Goal: Task Accomplishment & Management: Use online tool/utility

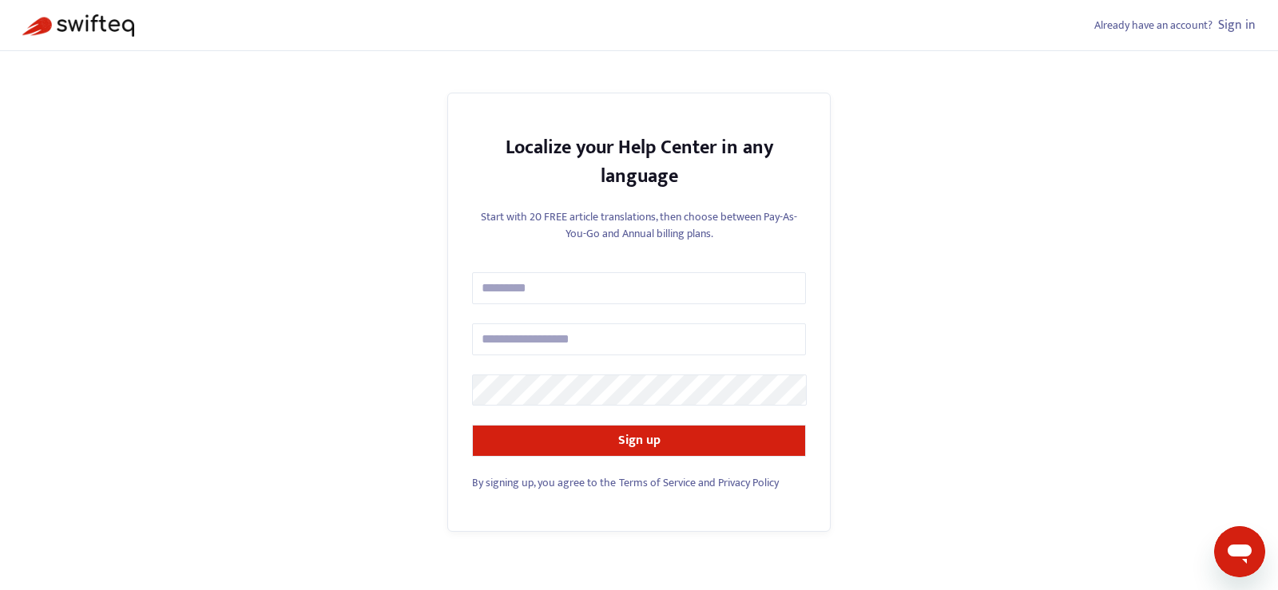
click at [1240, 30] on link "Sign in" at bounding box center [1237, 25] width 38 height 22
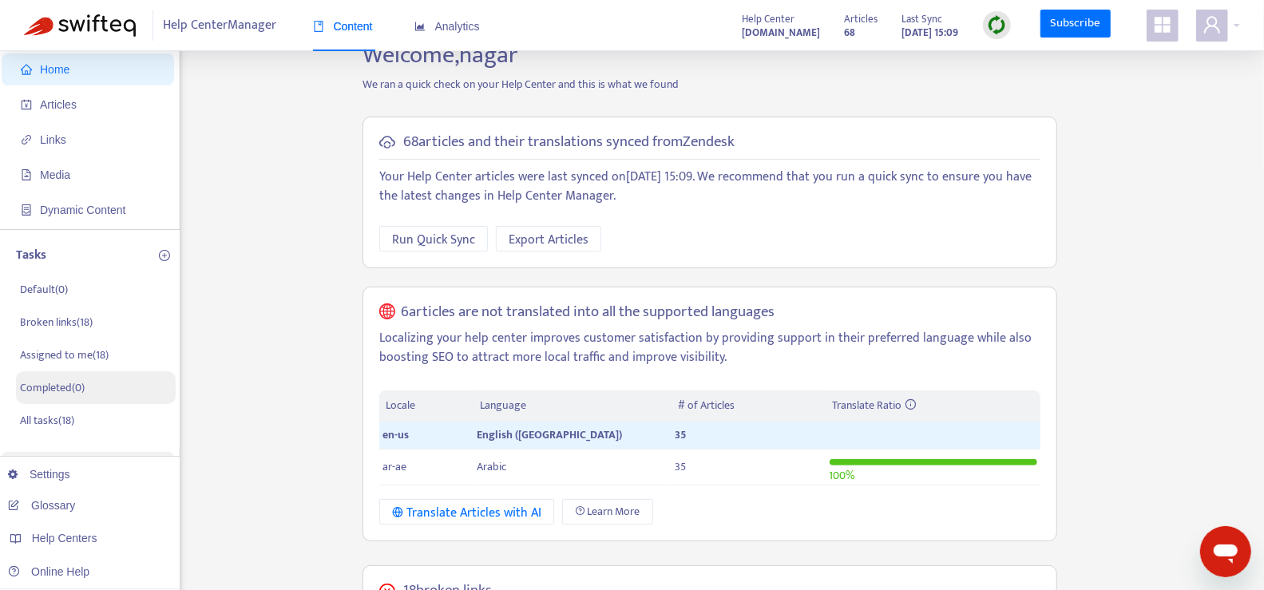
scroll to position [48, 0]
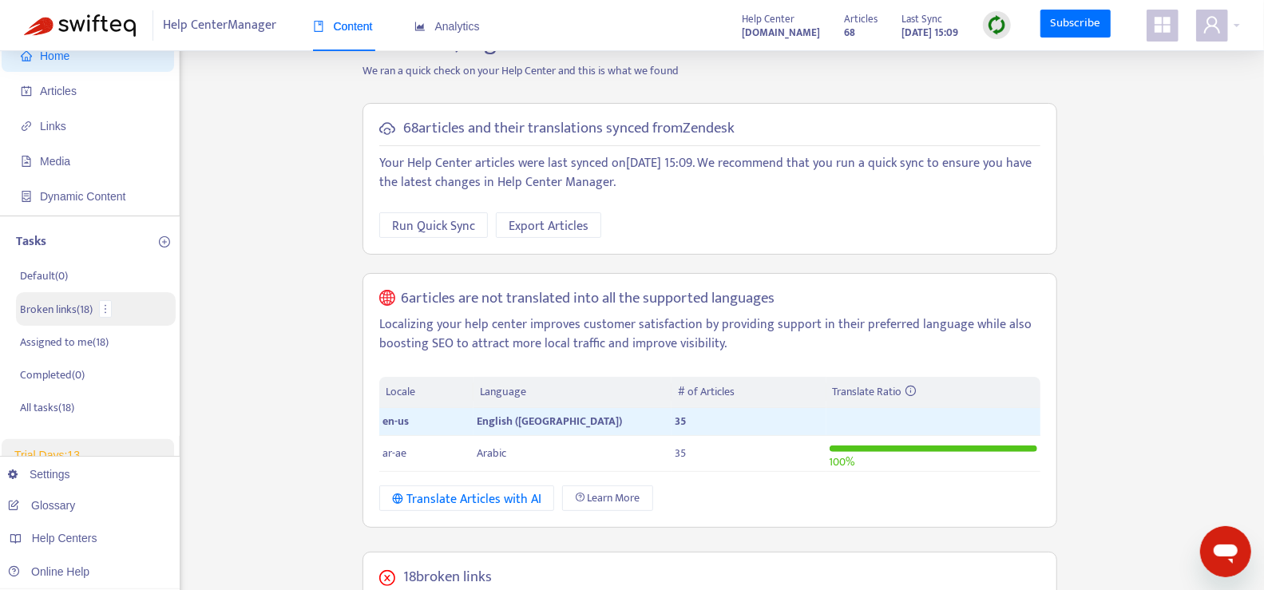
click at [77, 318] on li "Broken links ( 18 )" at bounding box center [96, 309] width 160 height 34
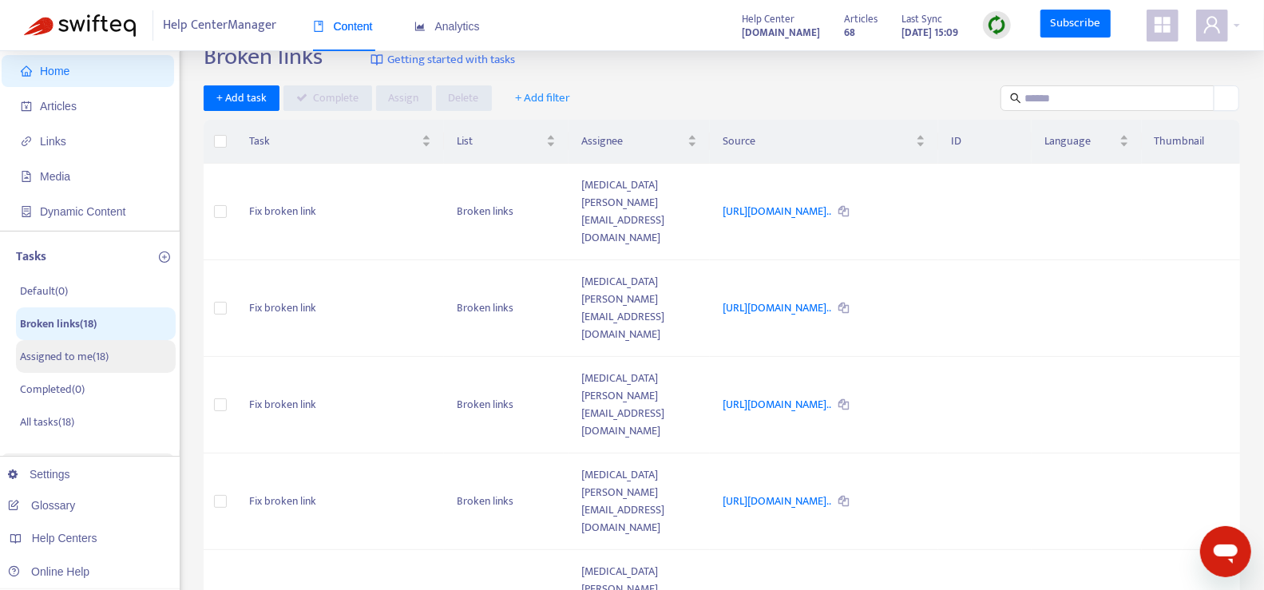
scroll to position [0, 0]
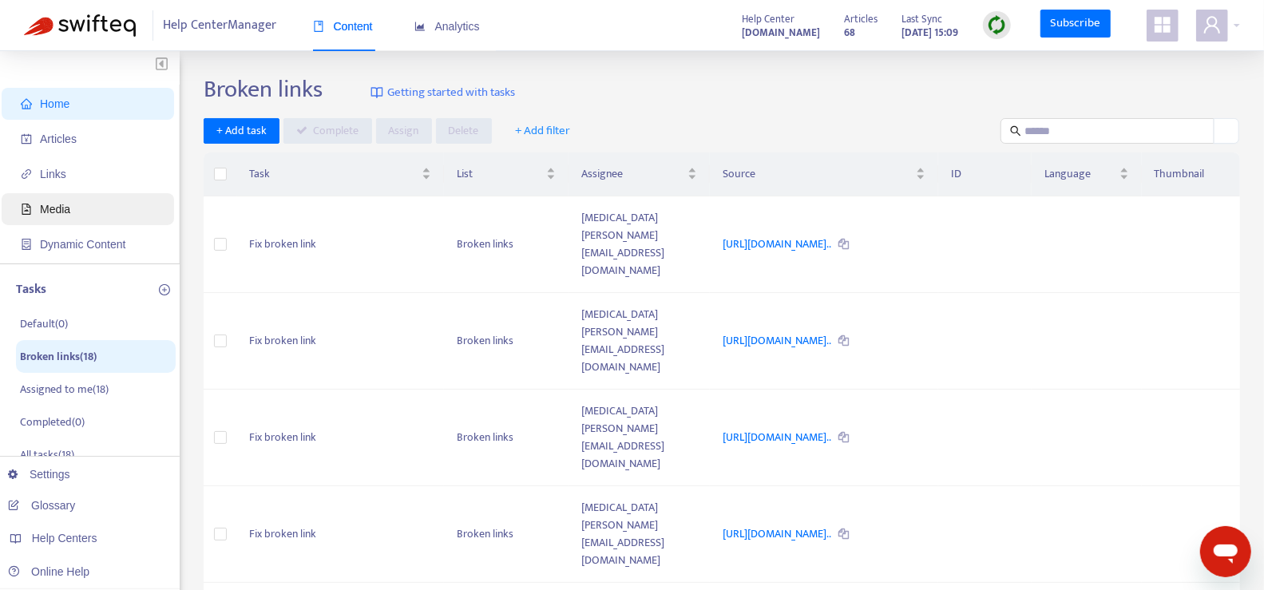
click at [102, 212] on span "Media" at bounding box center [91, 209] width 141 height 32
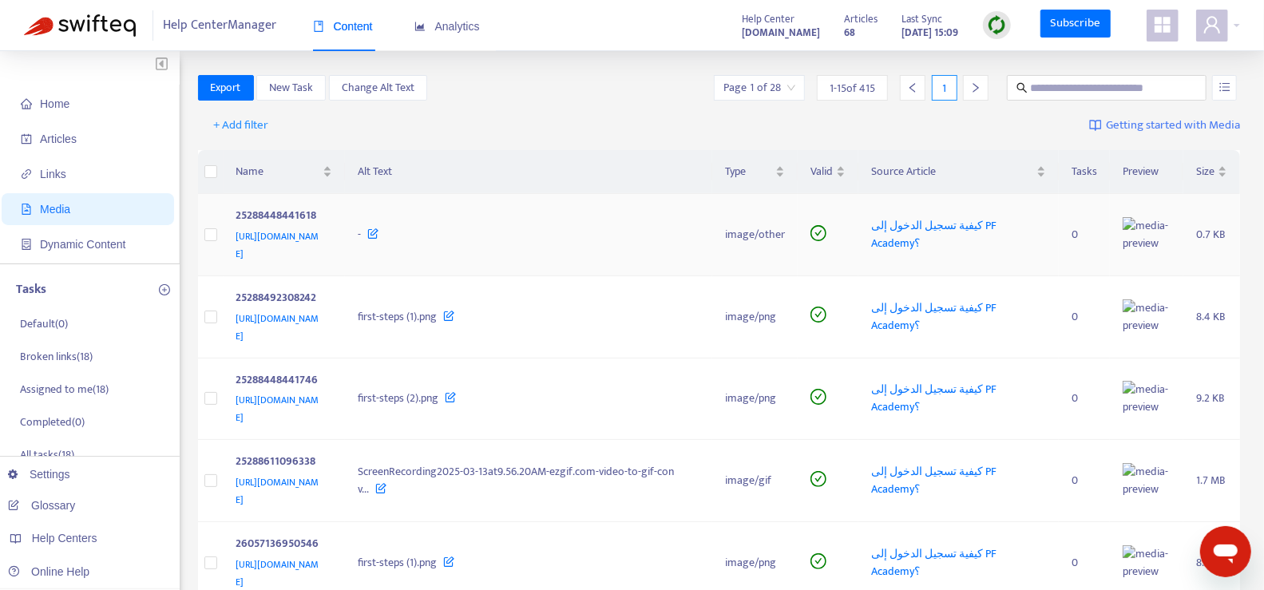
click at [263, 237] on span "[URL][DOMAIN_NAME]" at bounding box center [277, 245] width 83 height 34
click at [142, 163] on span "Links" at bounding box center [91, 174] width 141 height 32
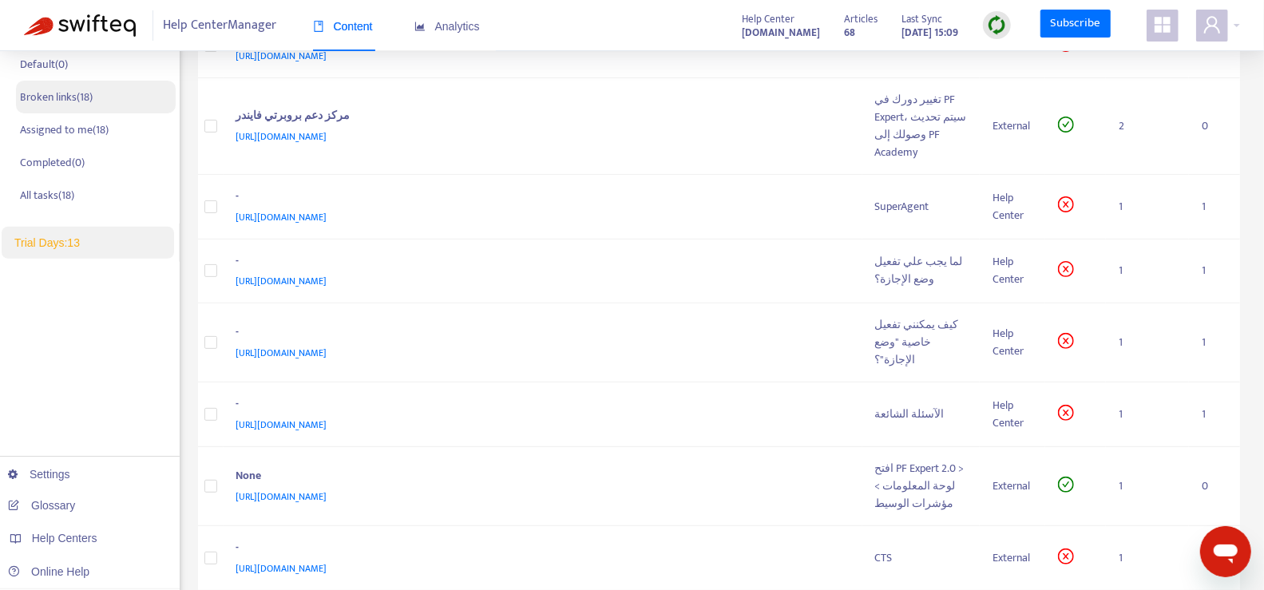
scroll to position [264, 0]
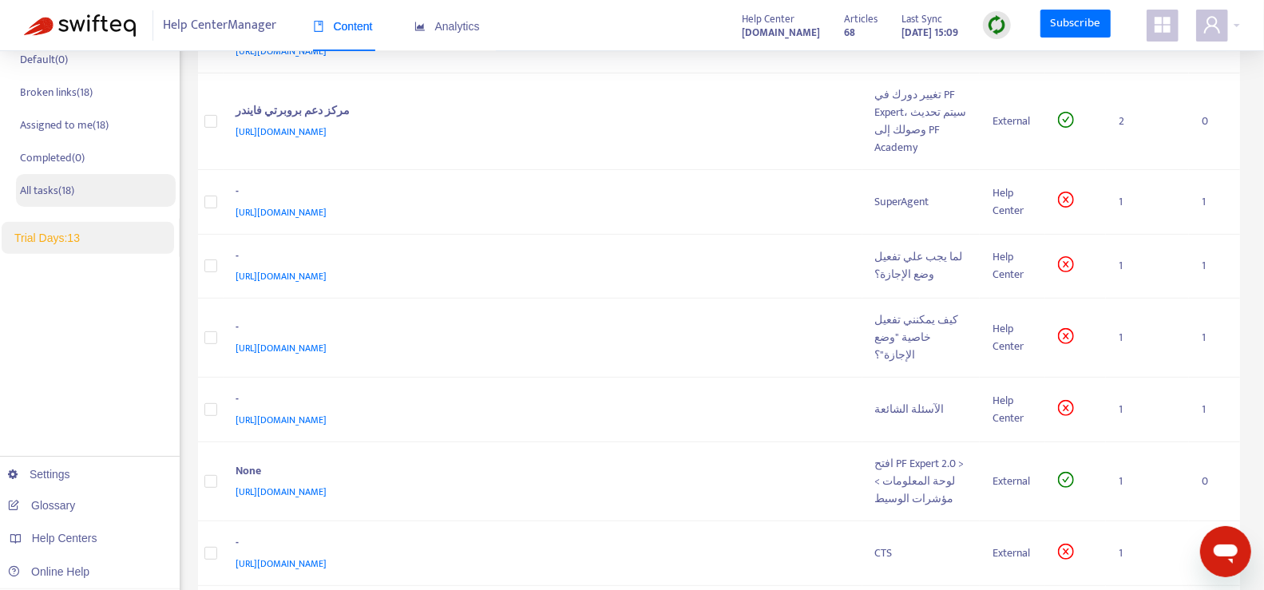
click at [134, 192] on li "All tasks ( 18 )" at bounding box center [96, 190] width 160 height 33
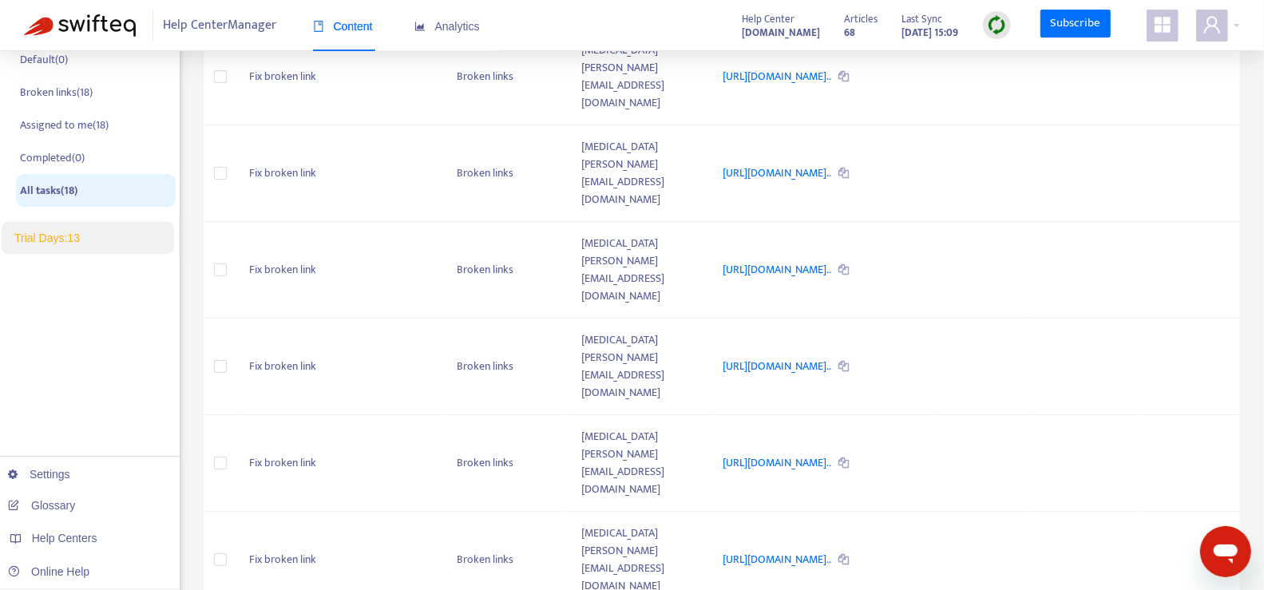
click at [109, 18] on img at bounding box center [80, 25] width 112 height 22
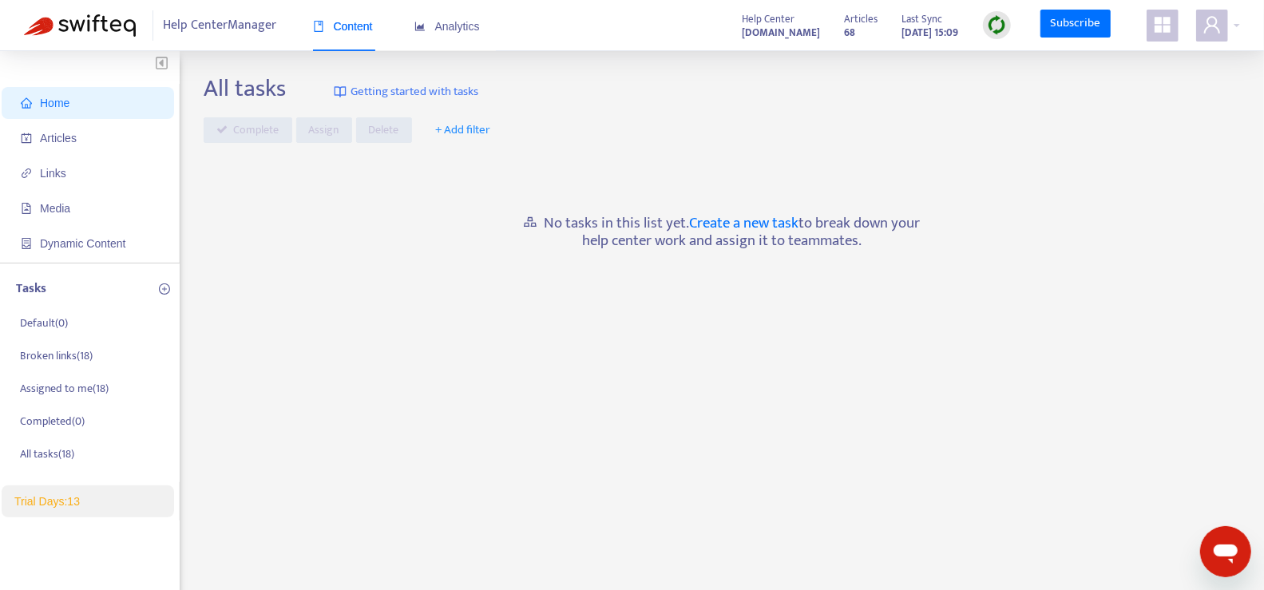
scroll to position [0, 0]
click at [248, 28] on span "Help Center Manager" at bounding box center [220, 25] width 113 height 30
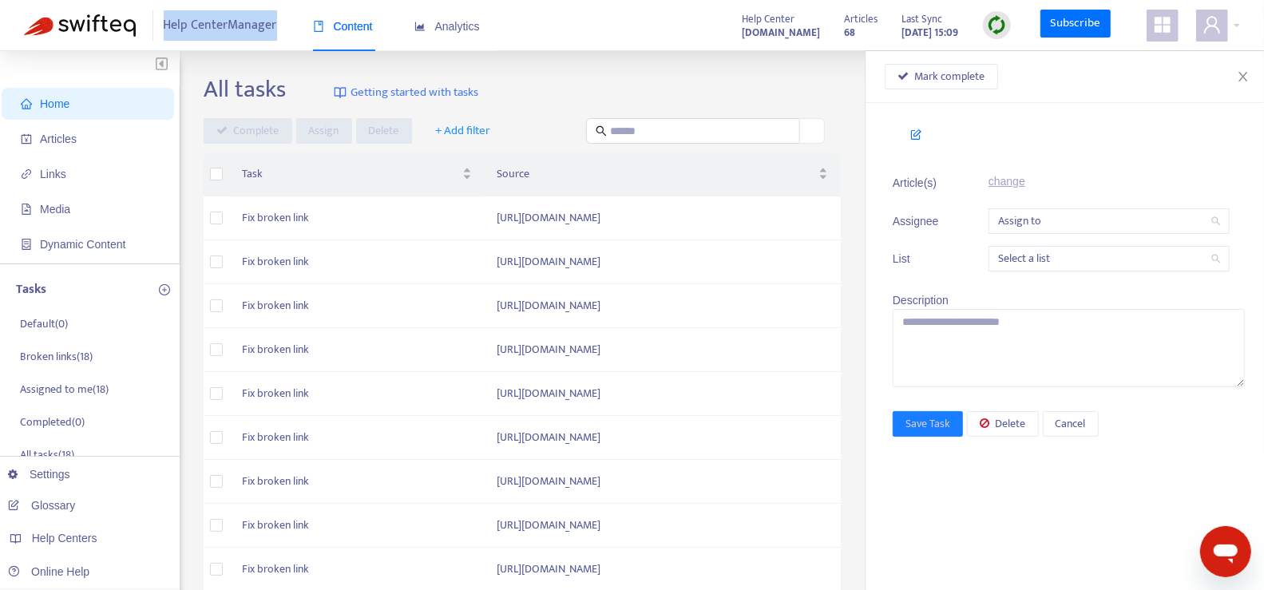
click at [248, 28] on span "Help Center Manager" at bounding box center [220, 25] width 113 height 30
click at [1241, 69] on button "Close" at bounding box center [1243, 76] width 22 height 15
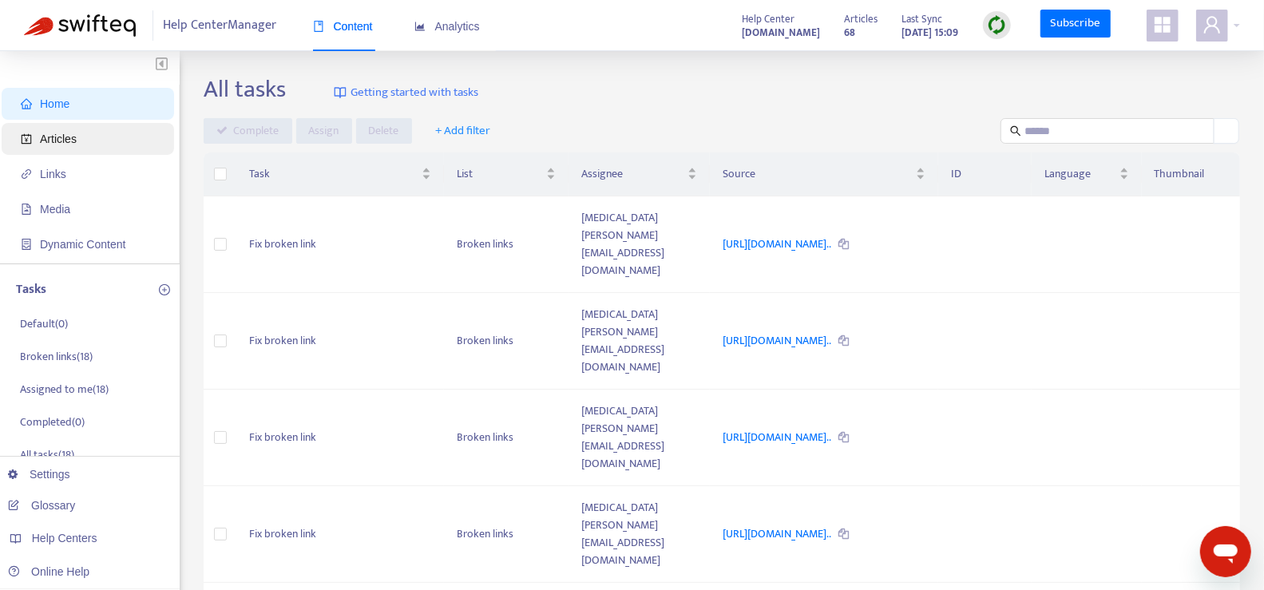
click at [77, 129] on span "Articles" at bounding box center [91, 139] width 141 height 32
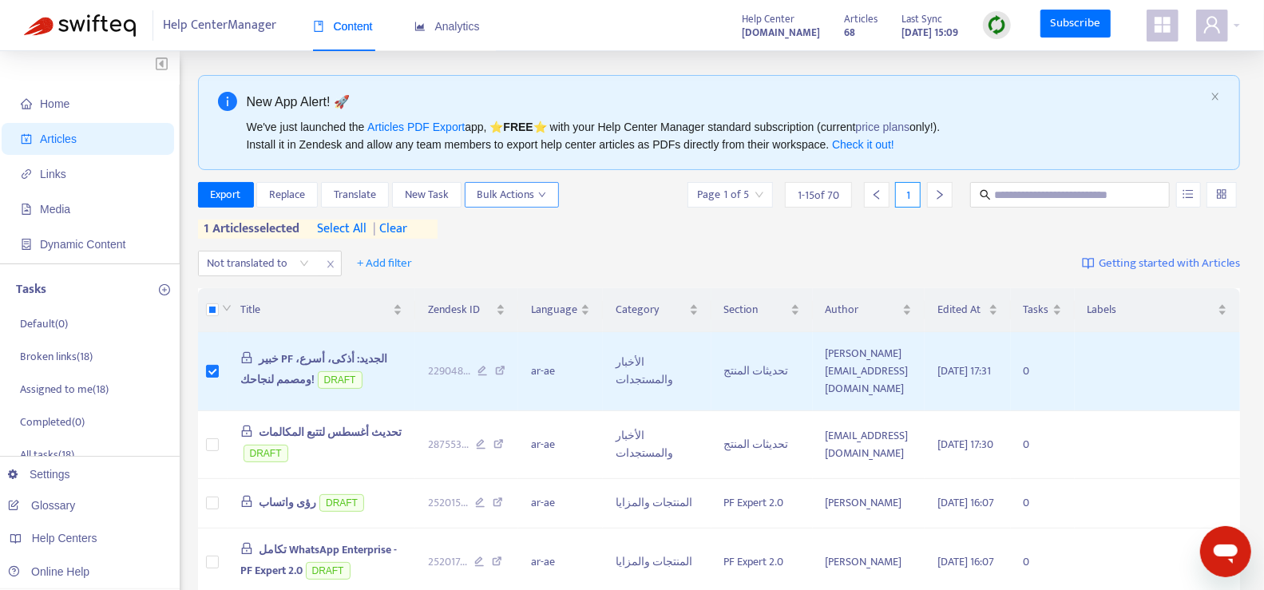
click at [497, 193] on span "Bulk Actions" at bounding box center [511, 195] width 69 height 18
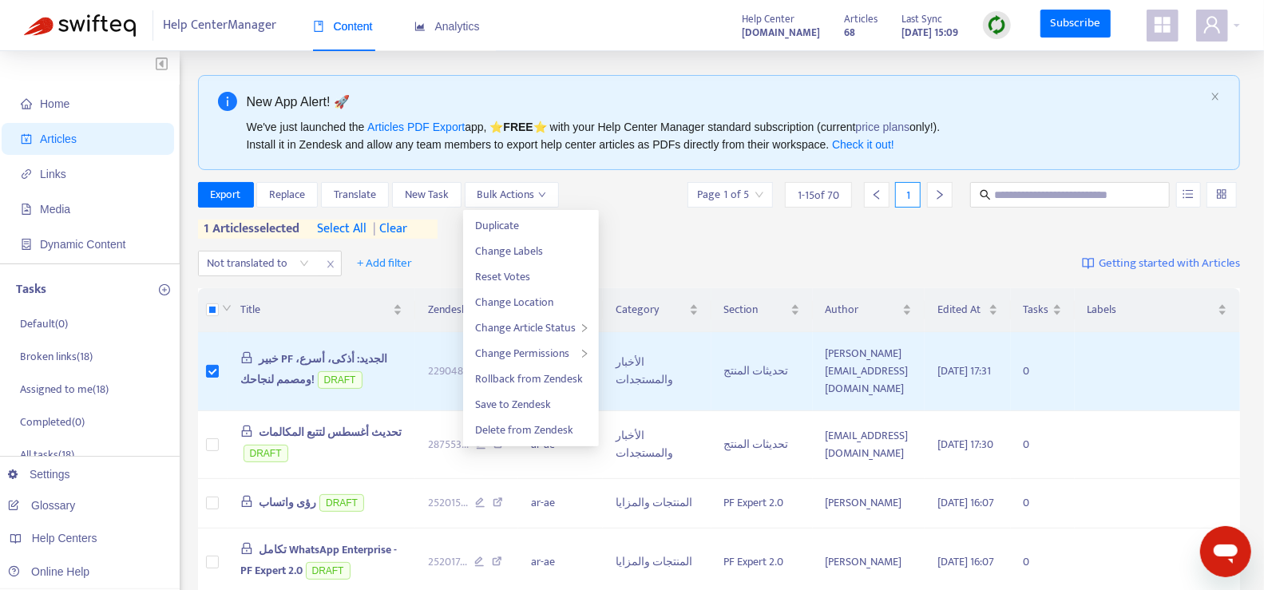
click at [678, 218] on div "Export Replace Translate New Task Bulk Actions Page 1 of 5 1 - 15 of 70 1 1 art…" at bounding box center [719, 210] width 1043 height 57
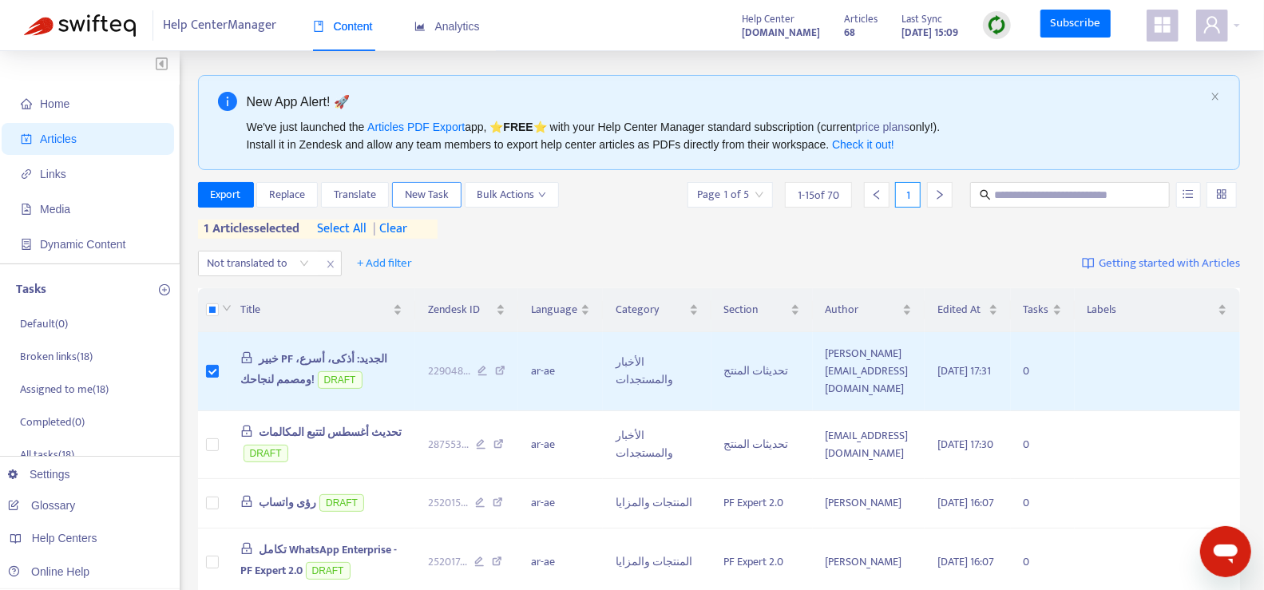
click at [410, 194] on span "New Task" at bounding box center [427, 195] width 44 height 18
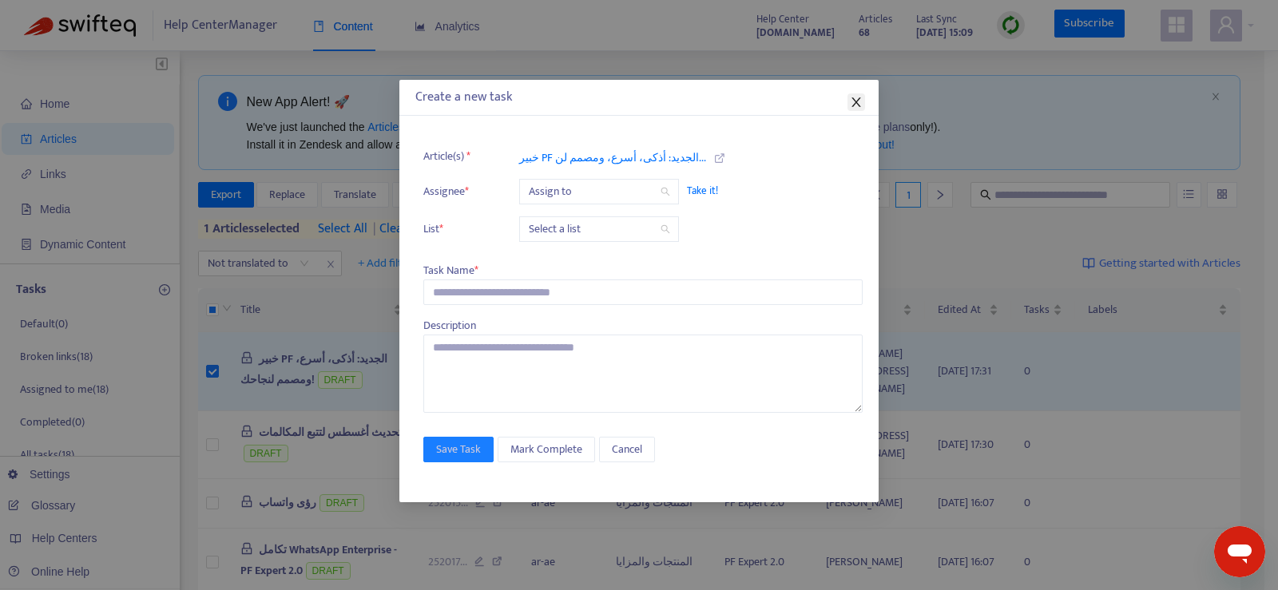
click at [852, 105] on icon "close" at bounding box center [856, 102] width 13 height 13
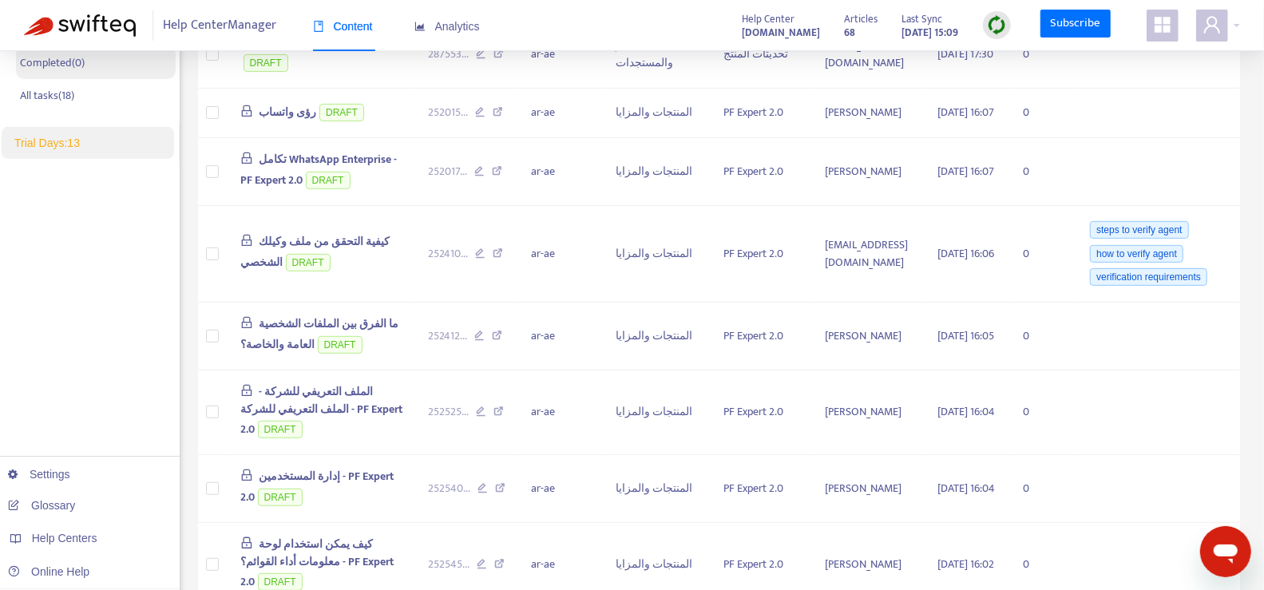
scroll to position [420, 0]
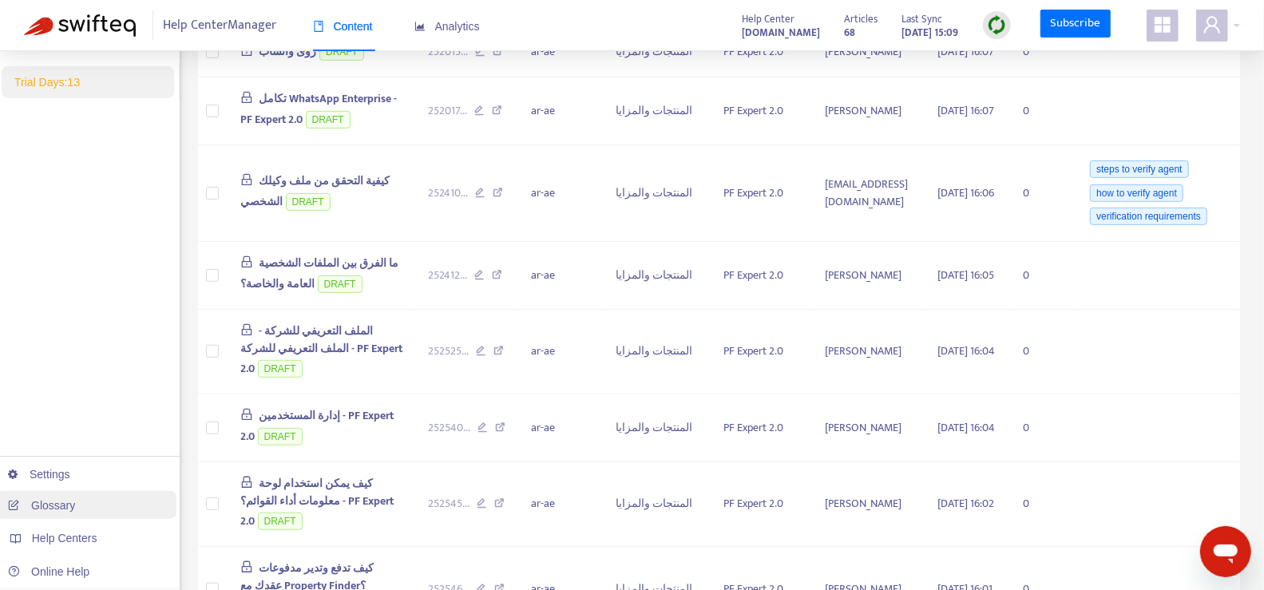
click at [75, 512] on link "Glossary" at bounding box center [41, 505] width 67 height 13
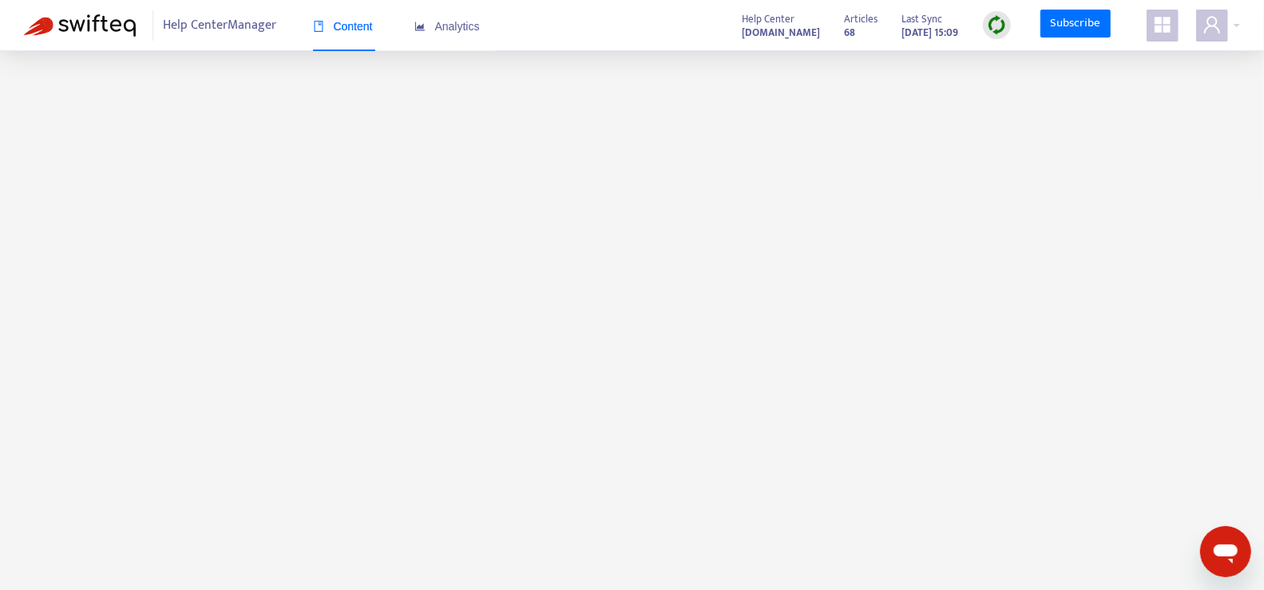
scroll to position [0, 0]
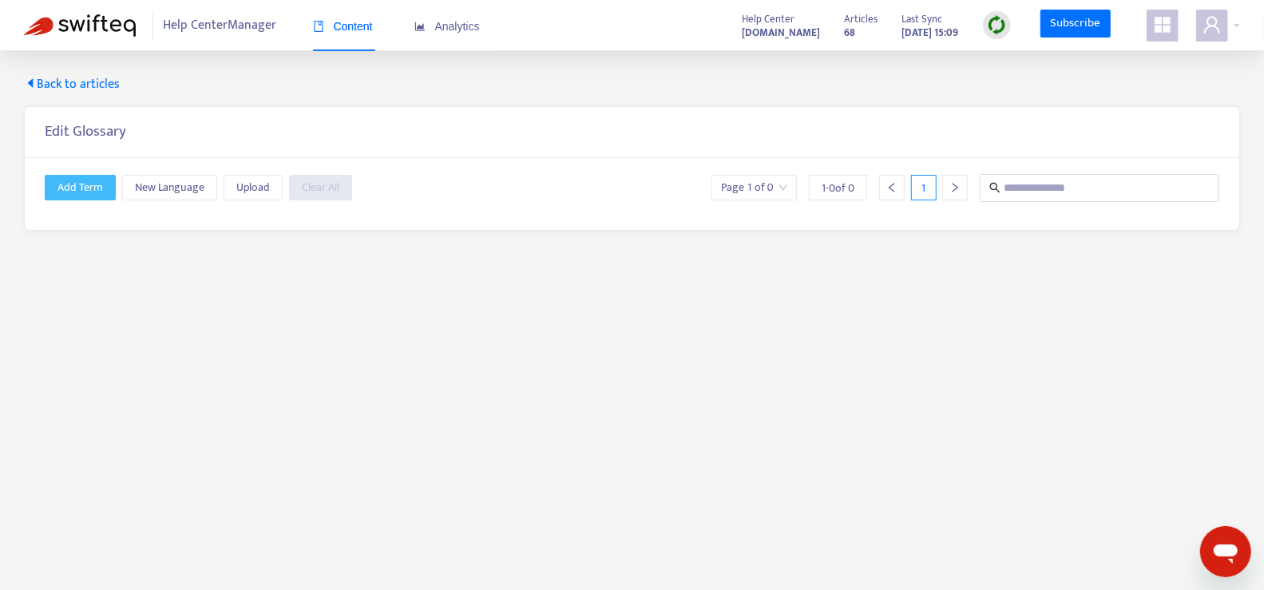
click at [101, 188] on button "Add Term" at bounding box center [80, 188] width 71 height 26
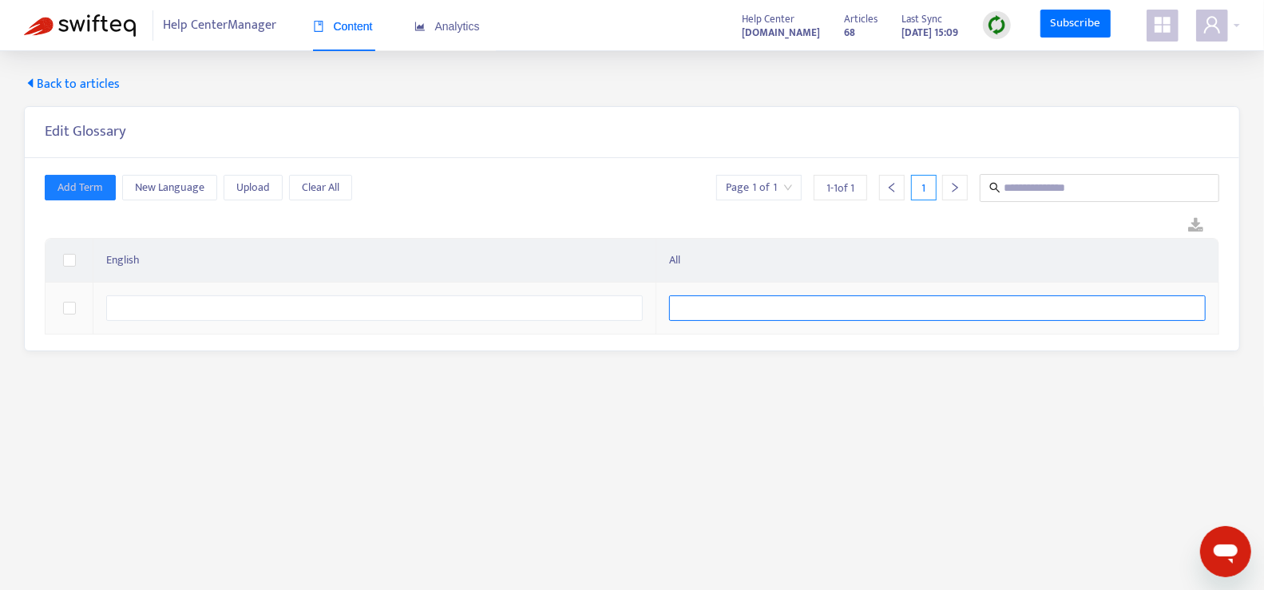
click at [715, 311] on input "text" at bounding box center [937, 308] width 537 height 26
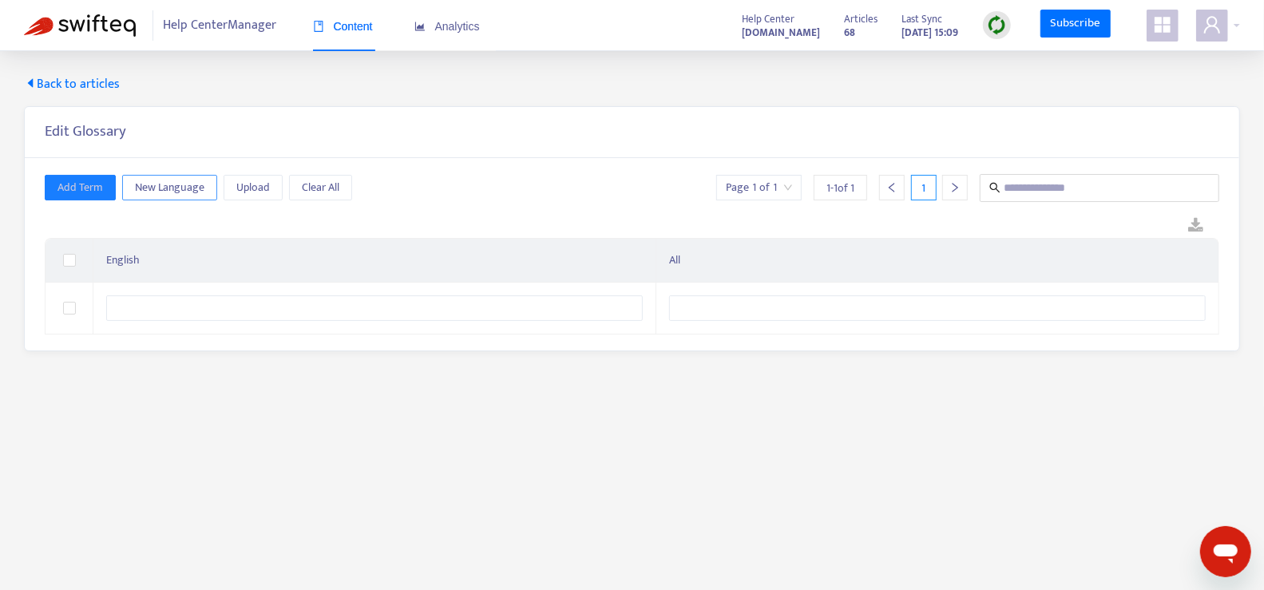
click at [199, 188] on span "New Language" at bounding box center [169, 188] width 69 height 18
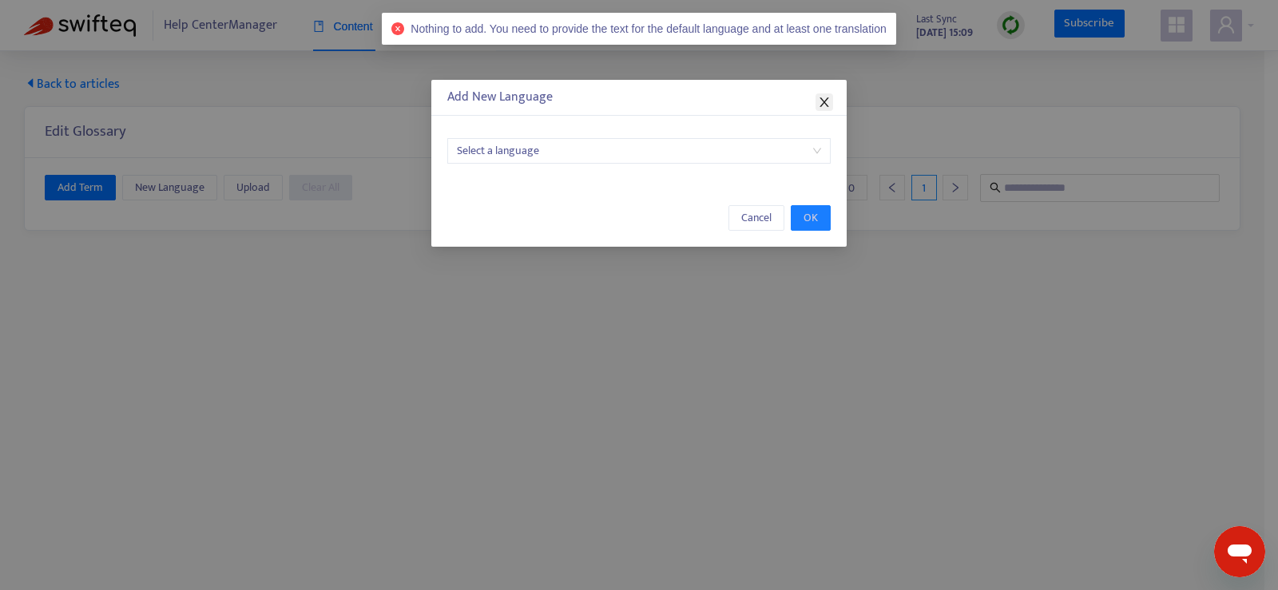
click at [820, 105] on icon "close" at bounding box center [823, 102] width 9 height 10
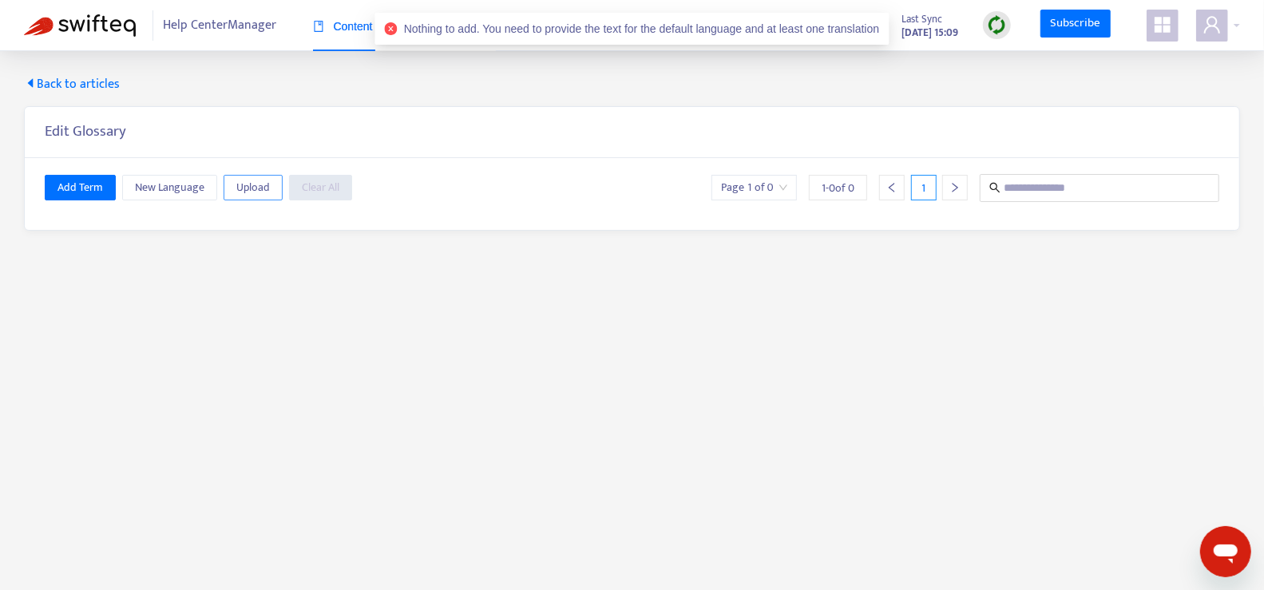
click at [249, 190] on span "Upload" at bounding box center [253, 188] width 34 height 18
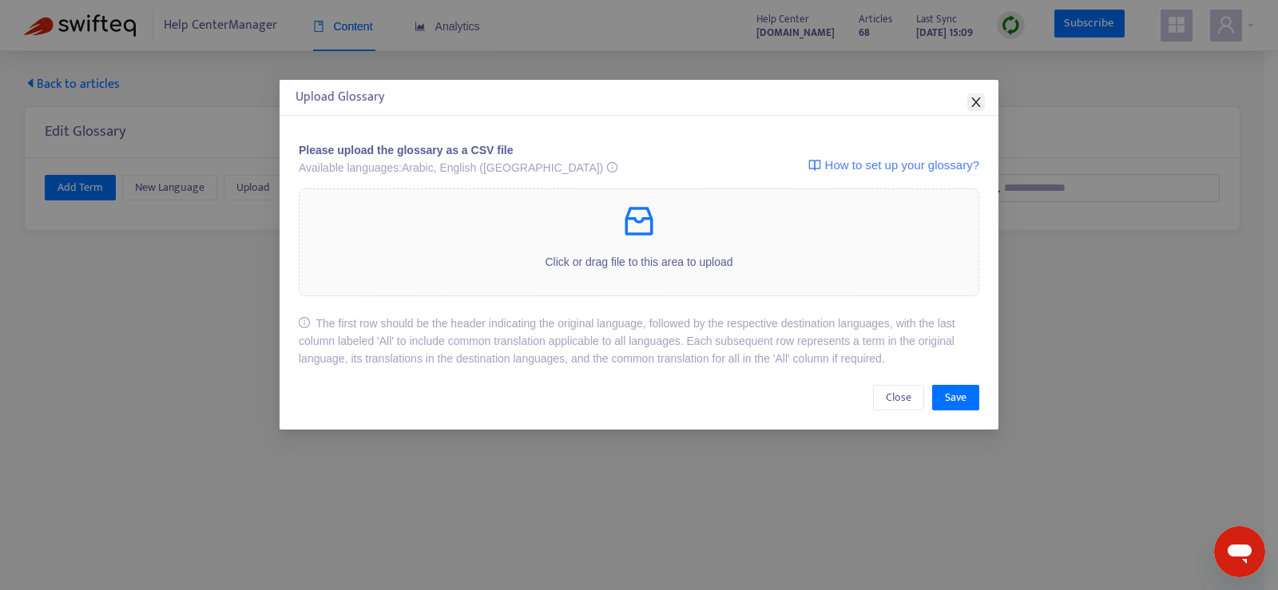
click at [973, 107] on icon "close" at bounding box center [975, 102] width 13 height 13
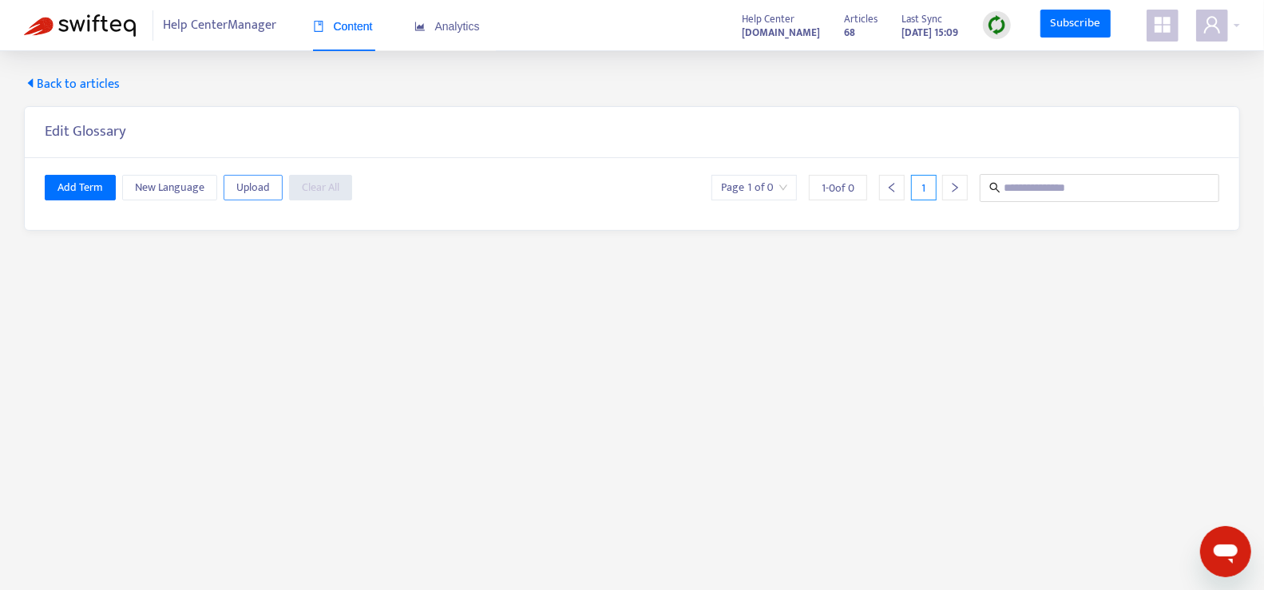
click at [244, 180] on span "Upload" at bounding box center [253, 188] width 34 height 18
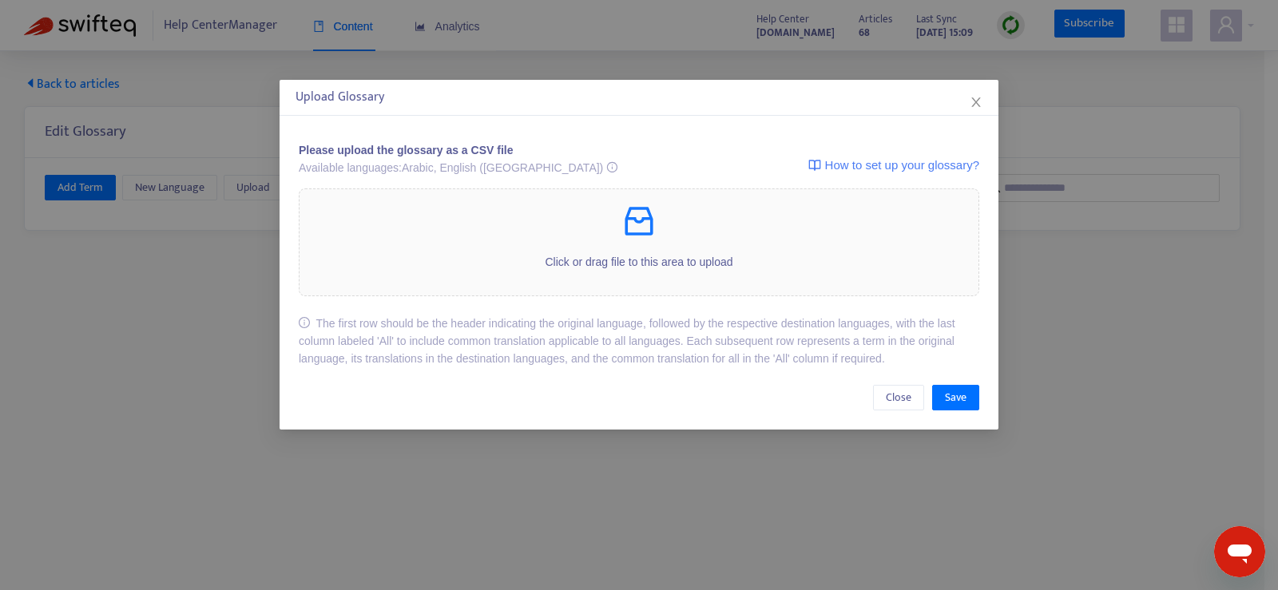
click at [965, 97] on div "Upload Glossary" at bounding box center [638, 97] width 687 height 19
click at [965, 99] on div "Upload Glossary" at bounding box center [638, 97] width 687 height 19
click at [973, 100] on icon "close" at bounding box center [975, 102] width 9 height 10
